Goal: Task Accomplishment & Management: Manage account settings

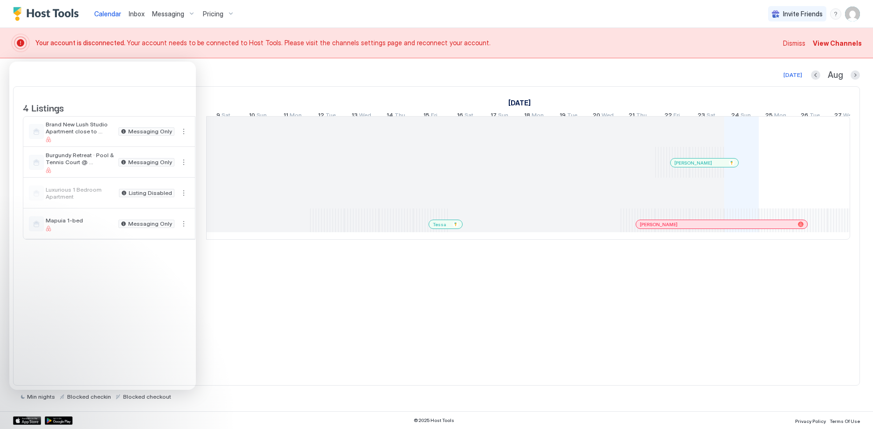
scroll to position [0, 518]
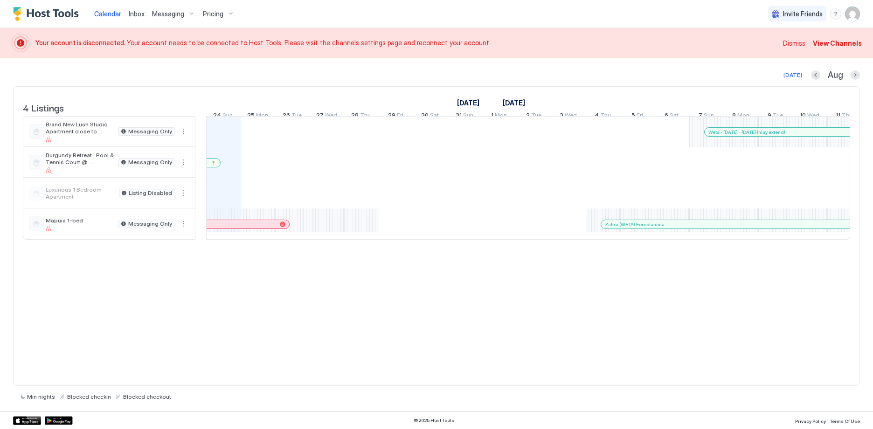
click at [846, 14] on img "User profile" at bounding box center [852, 14] width 15 height 15
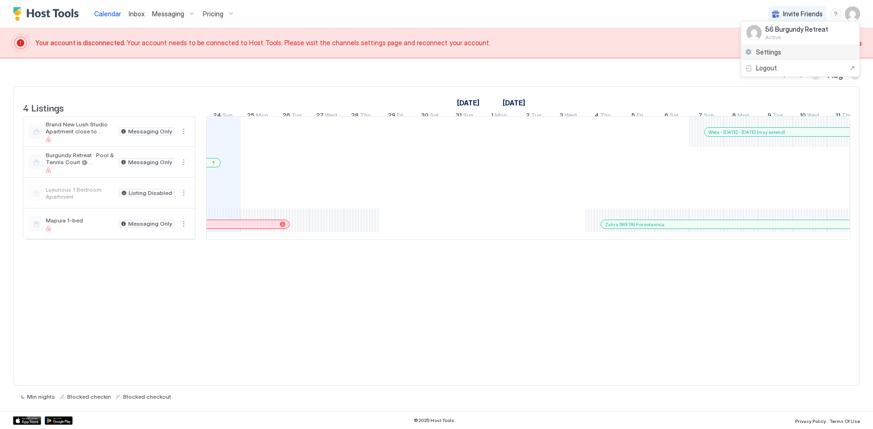
click at [769, 48] on span "Settings" at bounding box center [768, 52] width 25 height 8
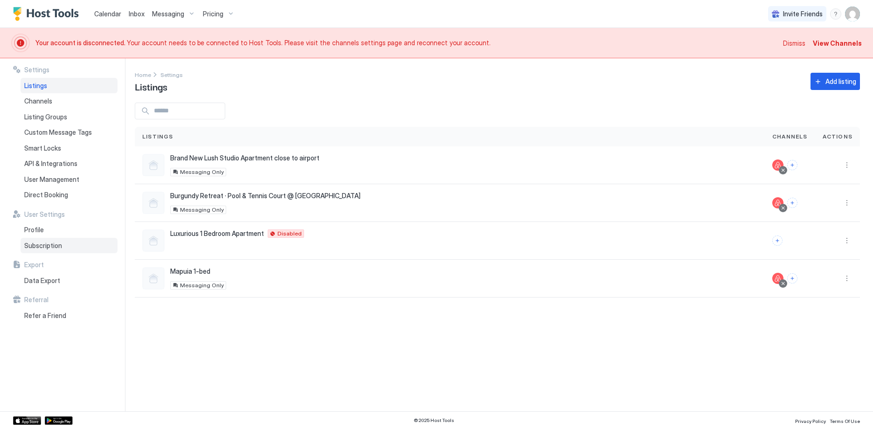
click at [58, 250] on div "Subscription" at bounding box center [69, 246] width 97 height 16
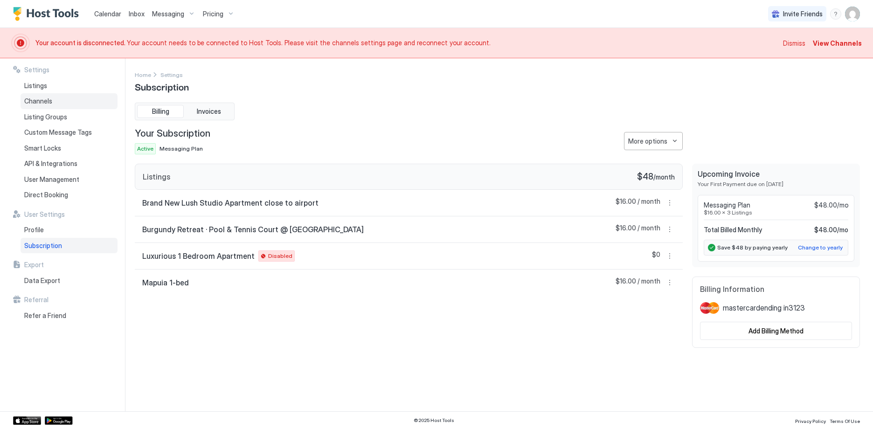
click at [68, 101] on div "Channels" at bounding box center [69, 101] width 97 height 16
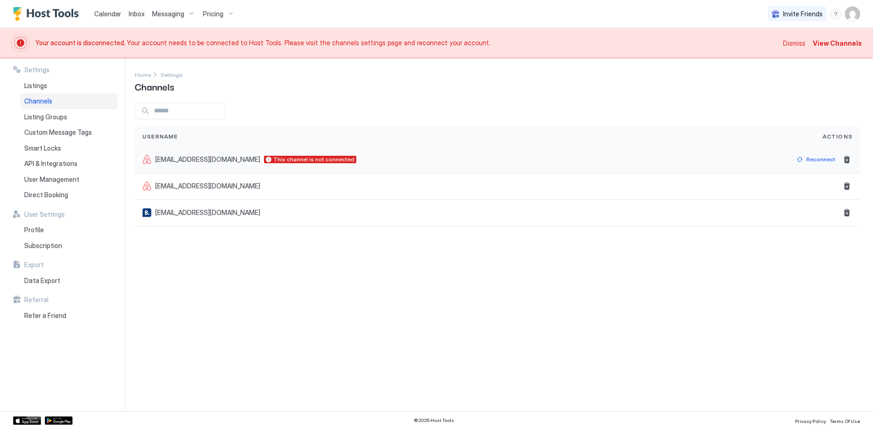
click at [826, 151] on div "Reconnect" at bounding box center [822, 159] width 75 height 27
click at [822, 162] on div "Reconnect" at bounding box center [820, 159] width 29 height 8
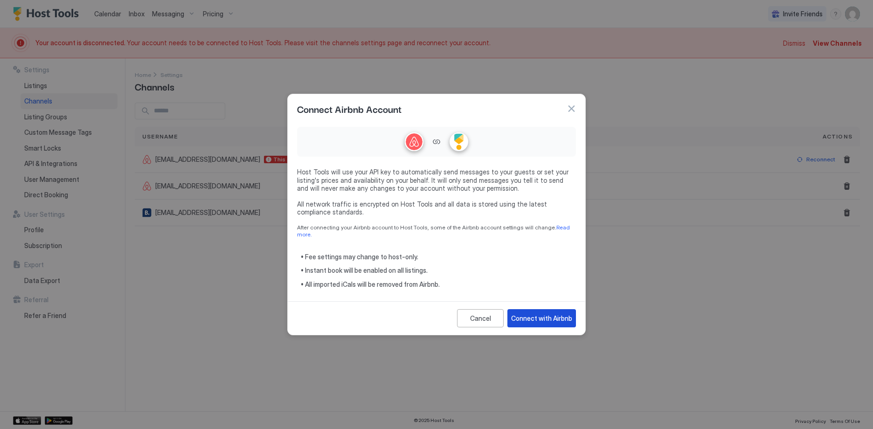
click at [541, 319] on div "Connect with Airbnb" at bounding box center [541, 318] width 61 height 10
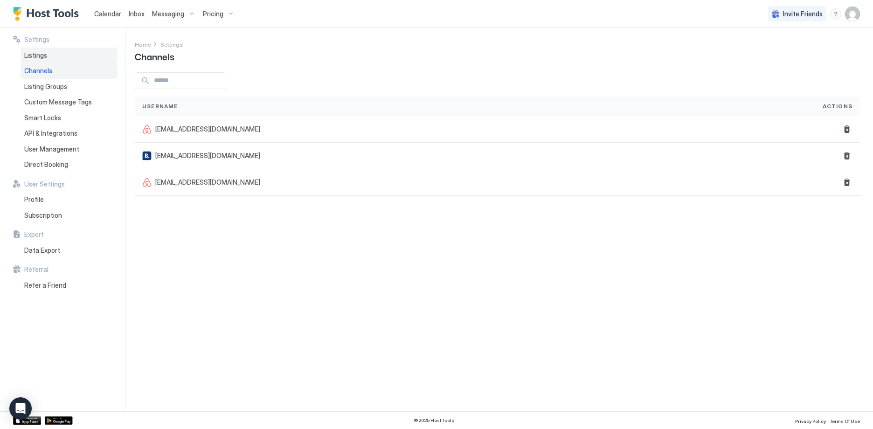
click at [78, 50] on div "Listings" at bounding box center [69, 56] width 97 height 16
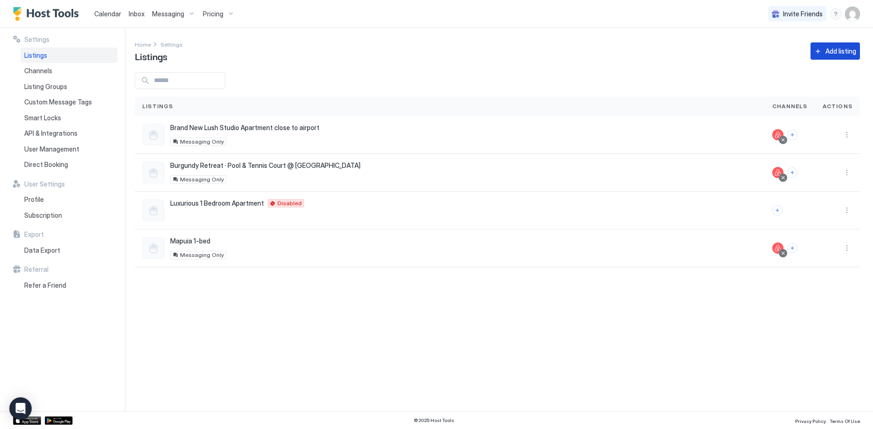
click at [833, 50] on div "Add listing" at bounding box center [840, 51] width 31 height 10
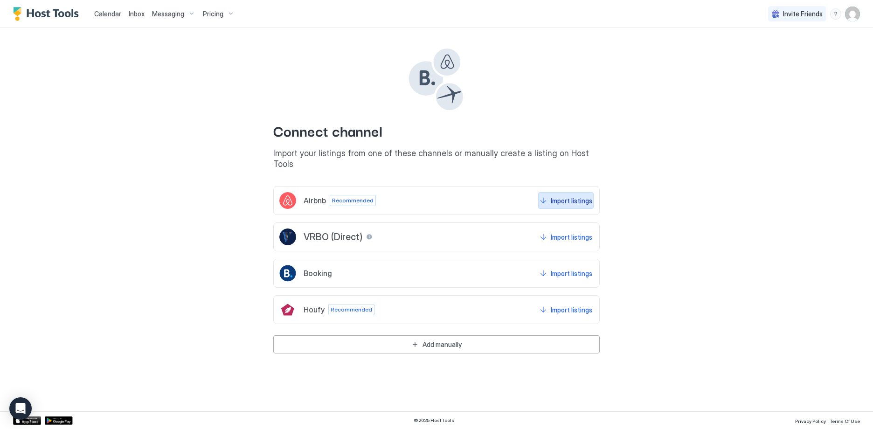
click at [577, 196] on div "Import listings" at bounding box center [572, 201] width 42 height 10
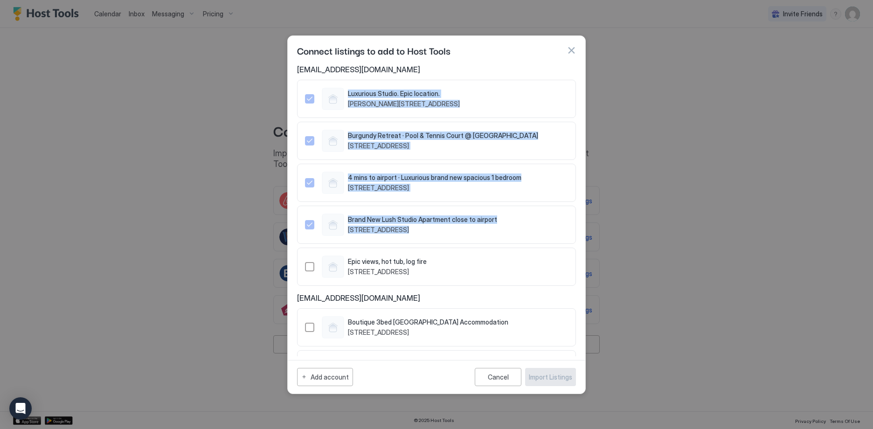
drag, startPoint x: 315, startPoint y: 102, endPoint x: 293, endPoint y: 254, distance: 153.6
click at [293, 254] on div "56burgundyretreat@gmail.com Luxurious Studio. Epic location. Jessie Street Unit…" at bounding box center [437, 210] width 298 height 291
click at [489, 379] on div "Cancel" at bounding box center [498, 377] width 21 height 8
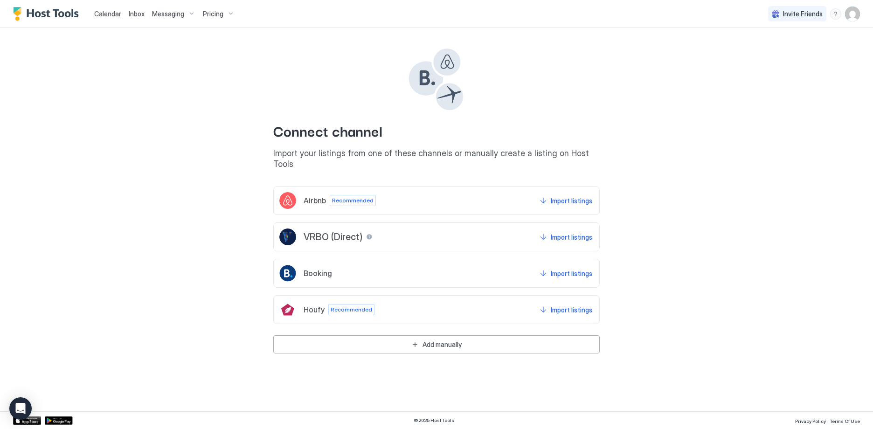
click at [851, 17] on img "User profile" at bounding box center [852, 14] width 15 height 15
click at [765, 57] on div "Settings" at bounding box center [800, 52] width 118 height 16
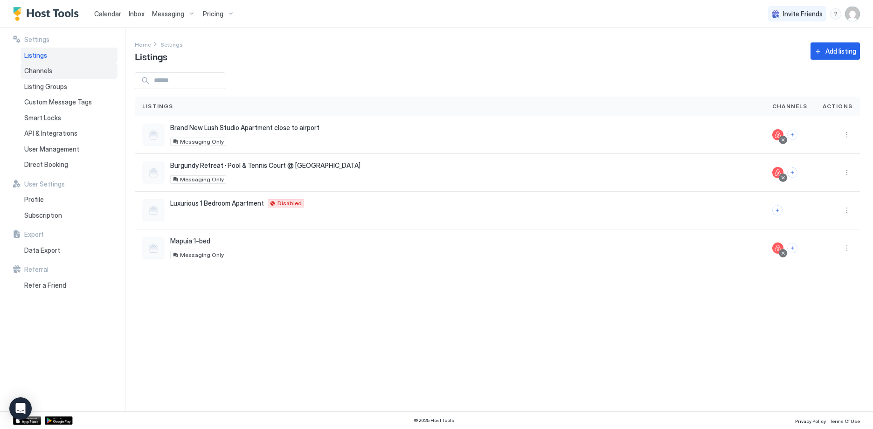
drag, startPoint x: 56, startPoint y: 73, endPoint x: 93, endPoint y: 70, distance: 36.9
click at [56, 73] on div "Channels" at bounding box center [69, 71] width 97 height 16
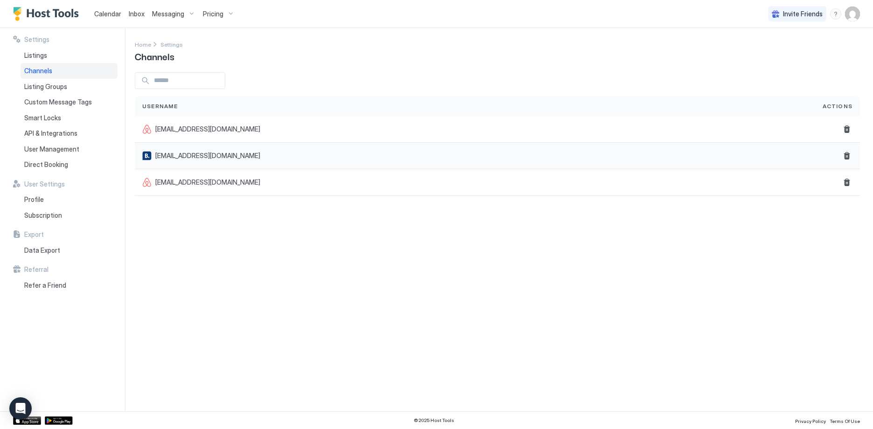
click at [198, 152] on span "[EMAIL_ADDRESS][DOMAIN_NAME]" at bounding box center [207, 156] width 105 height 8
click at [197, 132] on span "[EMAIL_ADDRESS][DOMAIN_NAME]" at bounding box center [207, 129] width 105 height 8
click at [196, 164] on div "[EMAIL_ADDRESS][DOMAIN_NAME]" at bounding box center [475, 156] width 680 height 27
click at [201, 192] on div "[EMAIL_ADDRESS][DOMAIN_NAME]" at bounding box center [475, 182] width 680 height 27
click at [201, 127] on span "[EMAIL_ADDRESS][DOMAIN_NAME]" at bounding box center [207, 129] width 105 height 8
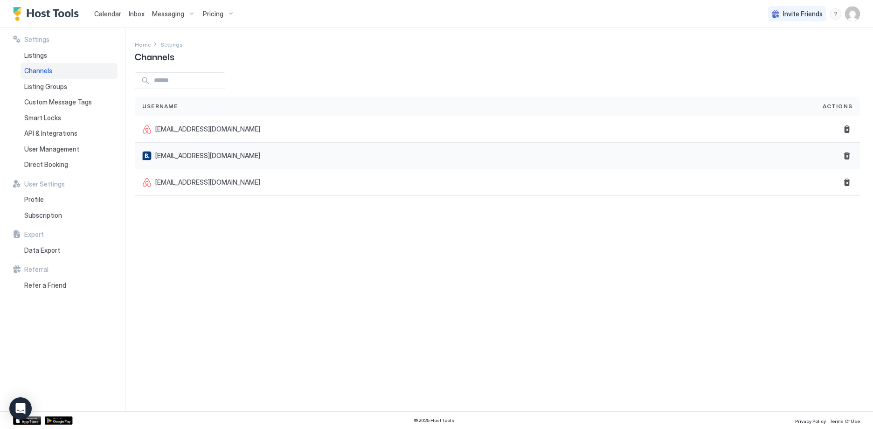
click at [201, 159] on span "[EMAIL_ADDRESS][DOMAIN_NAME]" at bounding box center [207, 156] width 105 height 8
click at [202, 190] on div "[EMAIL_ADDRESS][DOMAIN_NAME]" at bounding box center [475, 182] width 680 height 27
click at [324, 265] on div "Settings Home Settings Channels Username Actions 56burgundyretreat@gmail.com 56…" at bounding box center [504, 219] width 738 height 383
click at [371, 312] on div "Settings Home Settings Channels Username Actions 56burgundyretreat@gmail.com 56…" at bounding box center [504, 219] width 738 height 383
click at [854, 12] on img "User profile" at bounding box center [852, 14] width 15 height 15
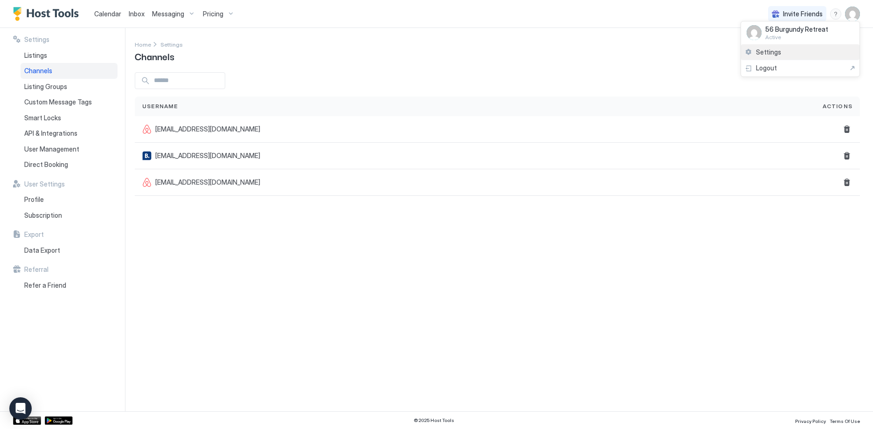
click at [811, 54] on div "Settings" at bounding box center [800, 52] width 118 height 16
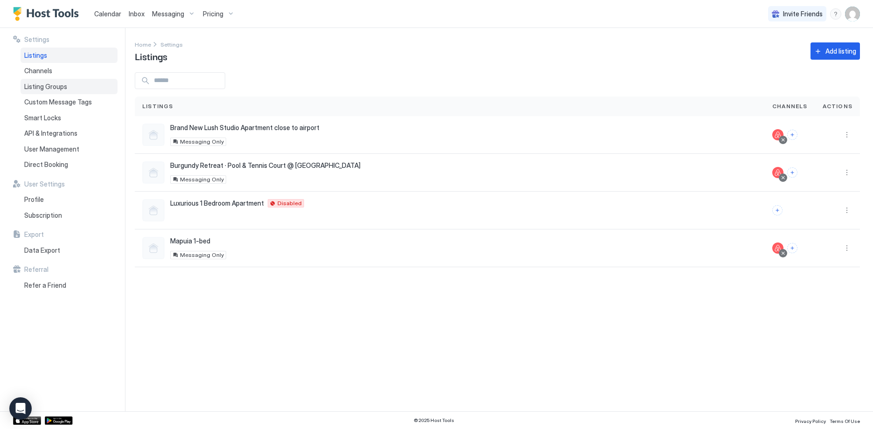
click at [68, 91] on div "Listing Groups" at bounding box center [69, 87] width 97 height 16
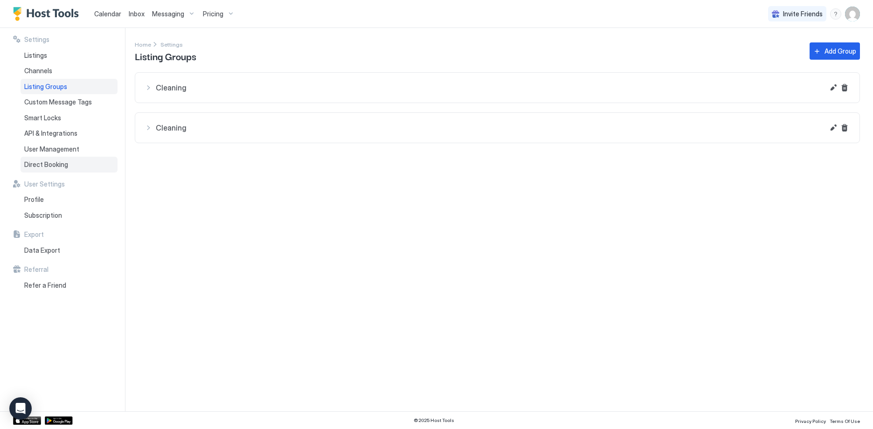
click at [62, 166] on span "Direct Booking" at bounding box center [46, 164] width 44 height 8
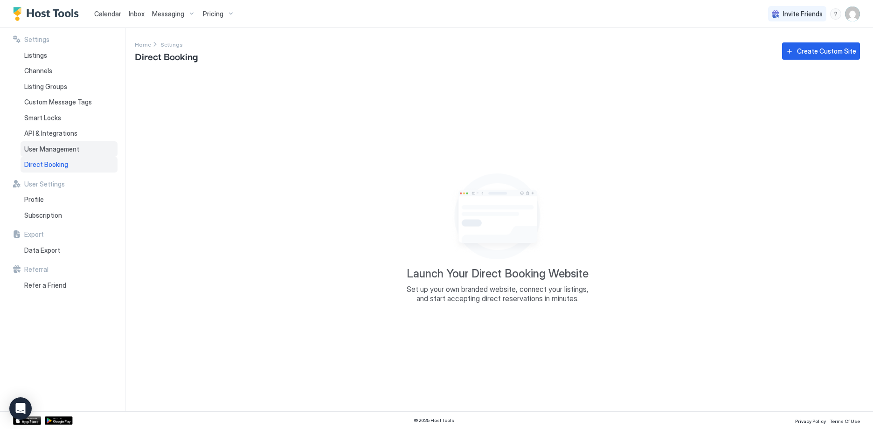
click at [56, 146] on span "User Management" at bounding box center [51, 149] width 55 height 8
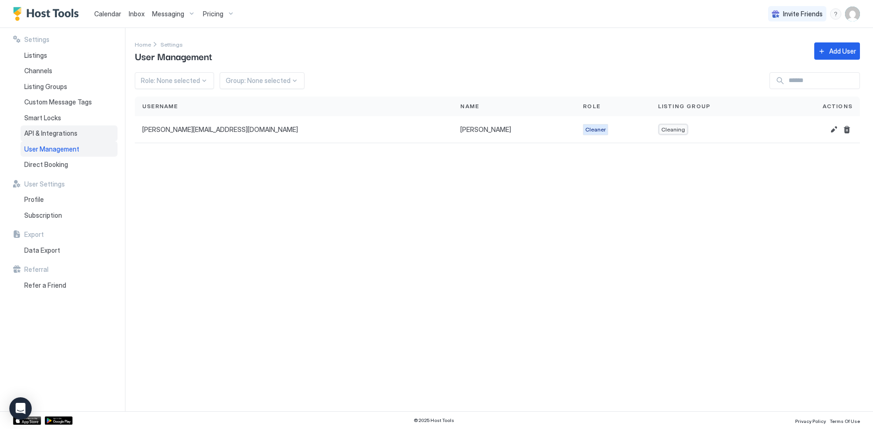
click at [57, 128] on div "API & Integrations" at bounding box center [69, 133] width 97 height 16
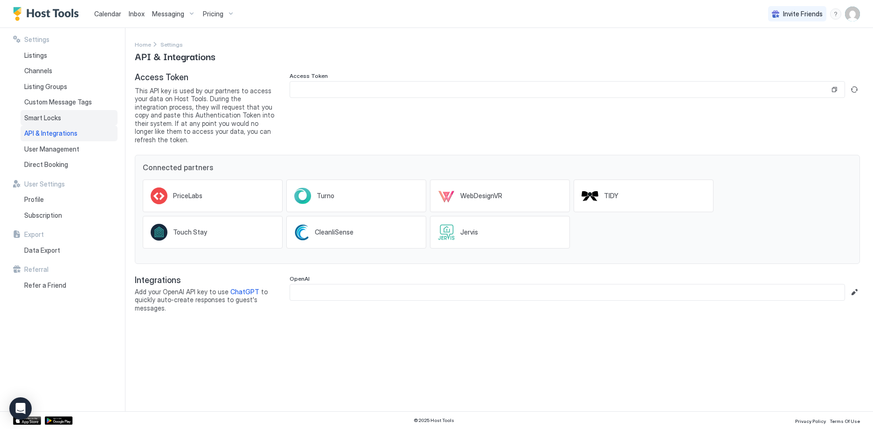
click at [59, 119] on span "Smart Locks" at bounding box center [42, 118] width 37 height 8
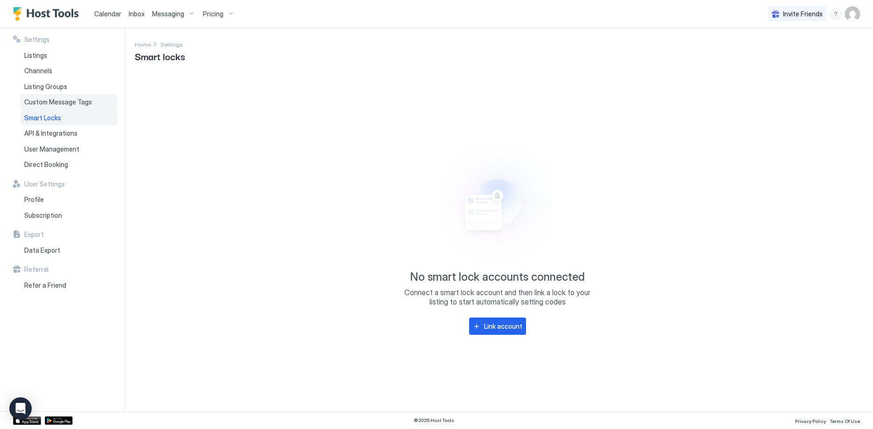
click at [61, 104] on span "Custom Message Tags" at bounding box center [58, 102] width 68 height 8
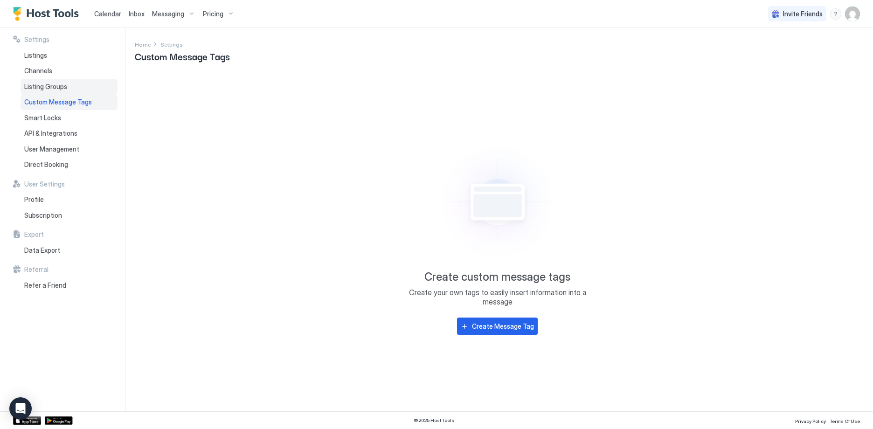
click at [56, 82] on div "Listing Groups" at bounding box center [69, 87] width 97 height 16
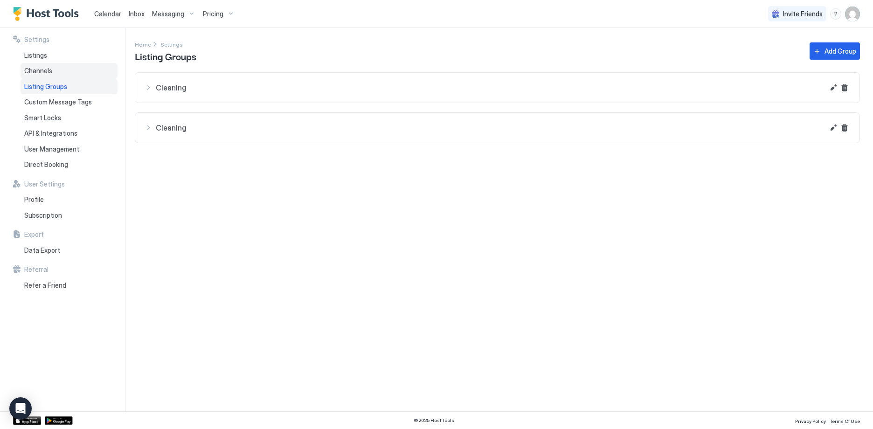
click at [53, 69] on div "Channels" at bounding box center [69, 71] width 97 height 16
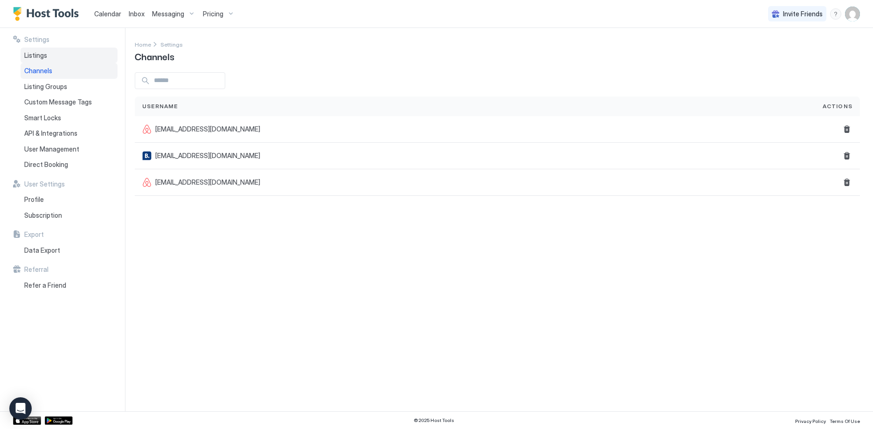
click at [52, 55] on div "Listings" at bounding box center [69, 56] width 97 height 16
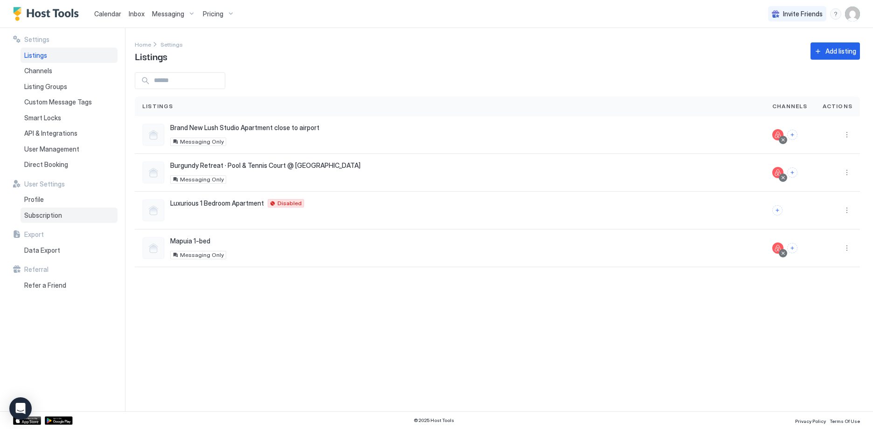
click at [43, 213] on span "Subscription" at bounding box center [43, 215] width 38 height 8
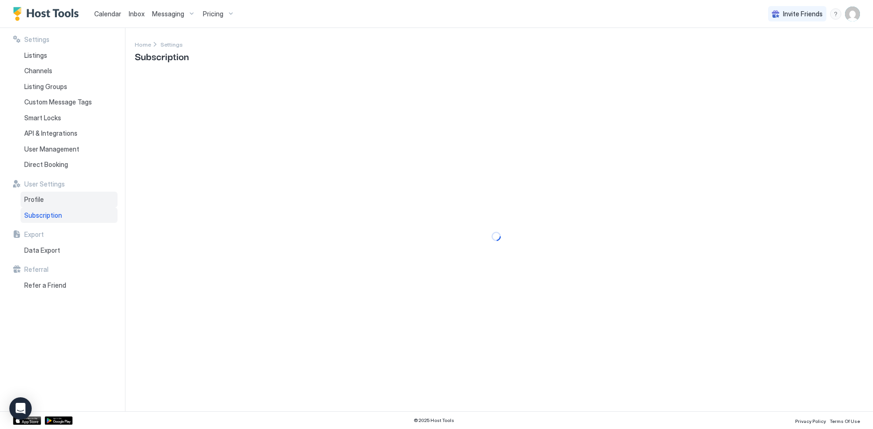
click at [40, 200] on span "Profile" at bounding box center [34, 199] width 20 height 8
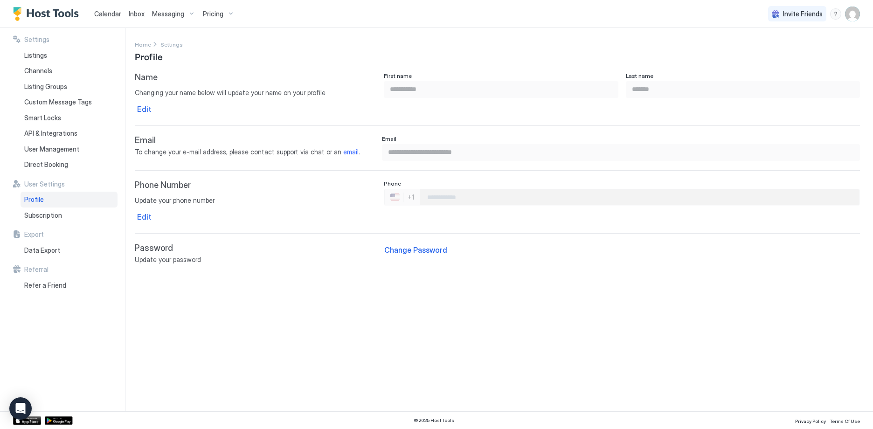
drag, startPoint x: 79, startPoint y: 53, endPoint x: 113, endPoint y: 30, distance: 40.9
click at [79, 53] on div "Listings" at bounding box center [69, 56] width 97 height 16
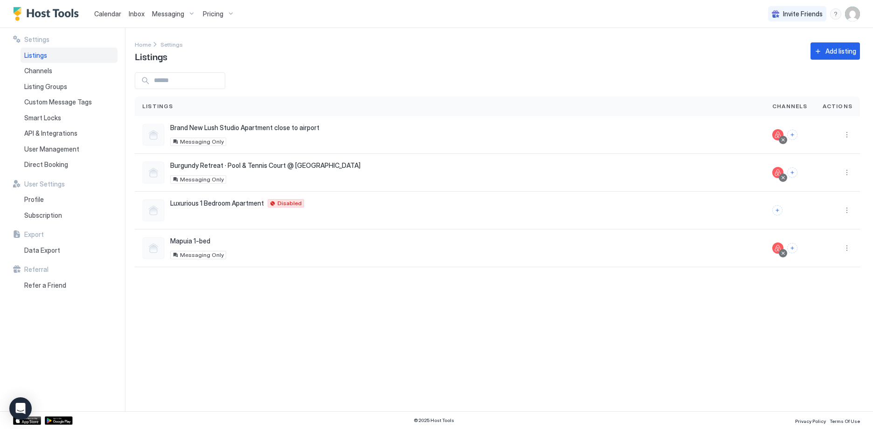
click at [274, 344] on div "Settings Home Settings Listings Add listing Listings Channels Actions Brand New…" at bounding box center [504, 219] width 738 height 383
click at [215, 11] on span "Pricing" at bounding box center [213, 14] width 21 height 8
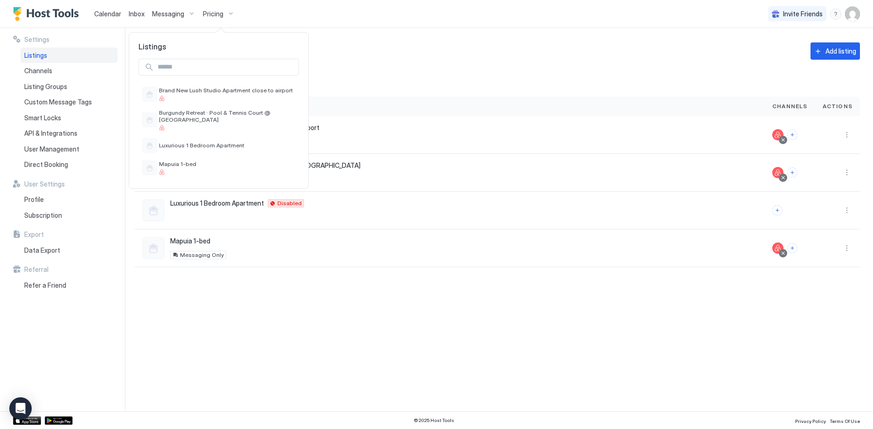
click at [183, 15] on div at bounding box center [436, 214] width 873 height 429
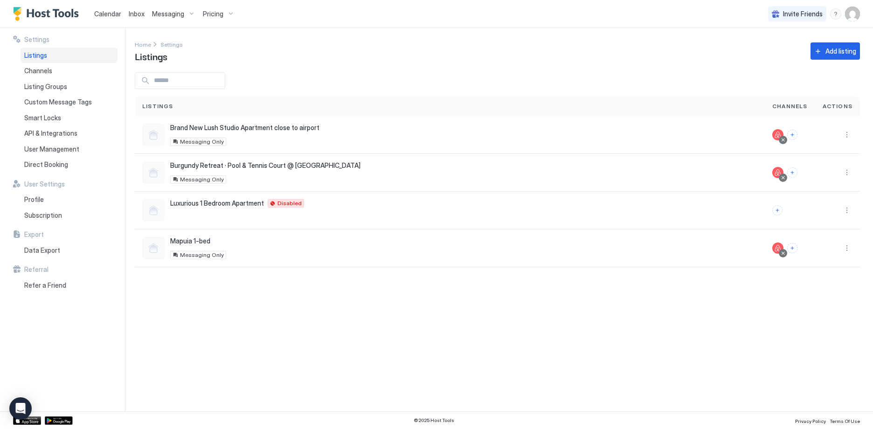
click at [183, 15] on span "Messaging" at bounding box center [168, 14] width 32 height 8
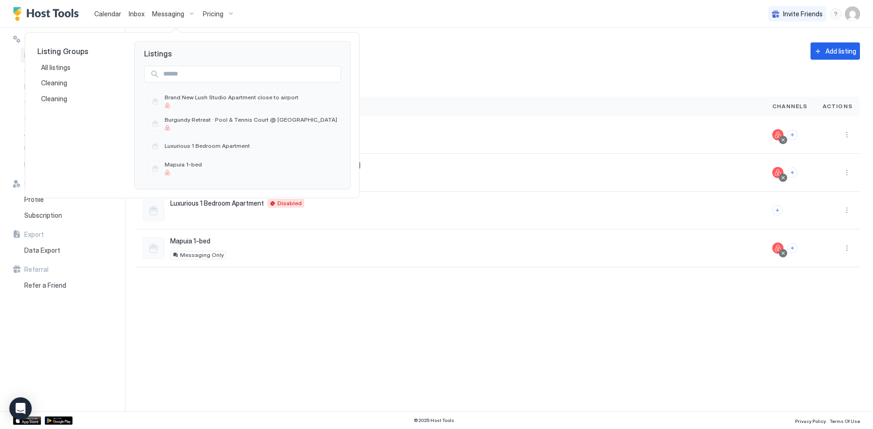
click at [183, 15] on div at bounding box center [436, 214] width 873 height 429
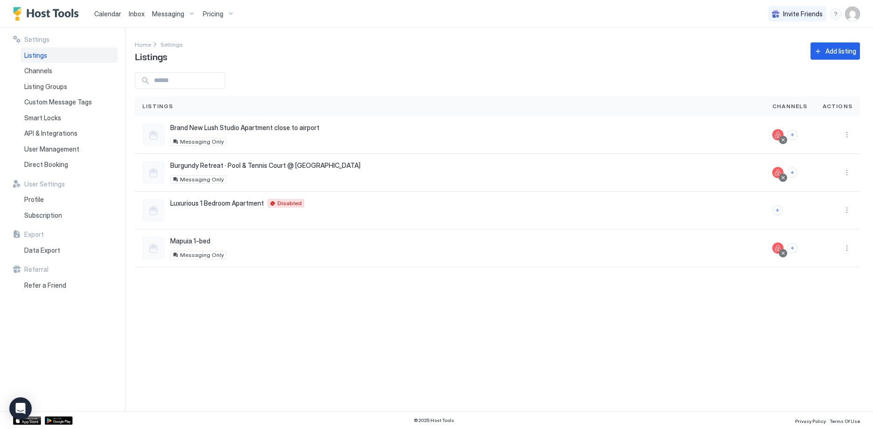
click at [855, 13] on img "User profile" at bounding box center [852, 14] width 15 height 15
click at [835, 16] on div at bounding box center [436, 214] width 873 height 429
click at [835, 16] on div "menu" at bounding box center [835, 13] width 11 height 11
click at [809, 56] on div "Chat with us" at bounding box center [781, 60] width 118 height 16
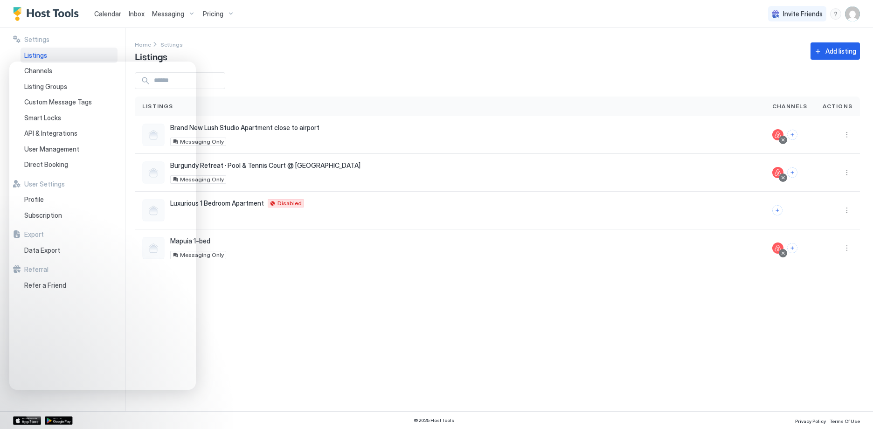
click at [376, 348] on div "Settings Home Settings Listings Add listing Listings Channels Actions Brand New…" at bounding box center [504, 219] width 738 height 383
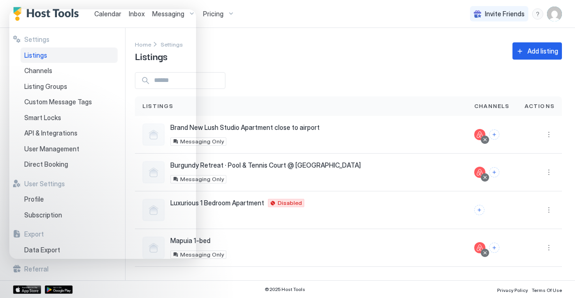
click at [333, 63] on div "Settings Home Settings Listings Add listing Listings Channels Actions Brand New…" at bounding box center [355, 154] width 440 height 253
